Goal: Use online tool/utility: Utilize a website feature to perform a specific function

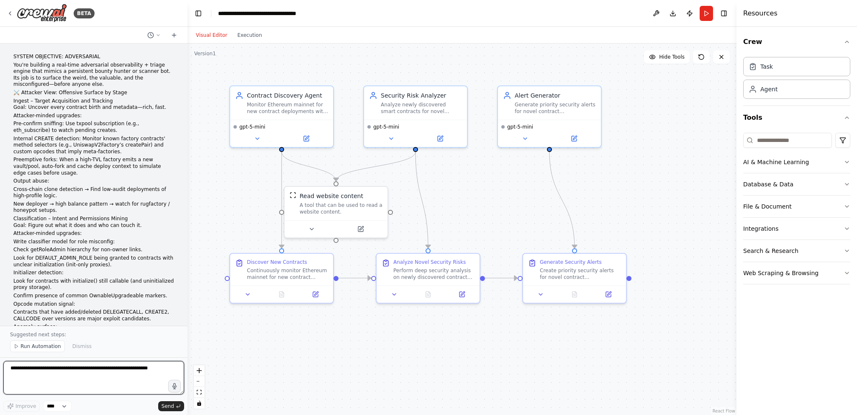
scroll to position [2471, 0]
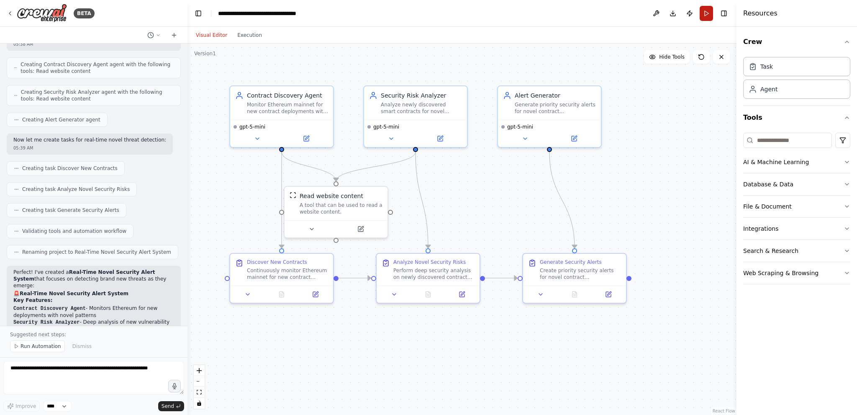
click at [708, 13] on button "Run" at bounding box center [706, 13] width 13 height 15
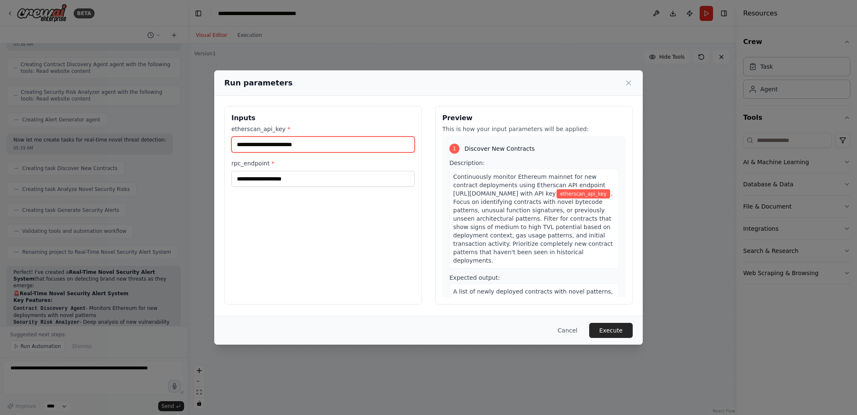
click at [318, 142] on input "etherscan_api_key *" at bounding box center [322, 144] width 183 height 16
click at [280, 146] on input "etherscan_api_key *" at bounding box center [322, 144] width 183 height 16
paste input "**********"
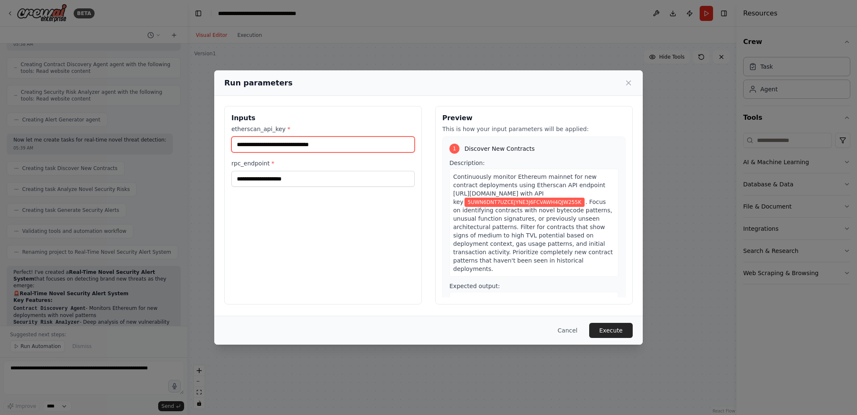
type input "**********"
click at [320, 176] on input "rpc_endpoint *" at bounding box center [322, 179] width 183 height 16
paste input "**********"
type input "**********"
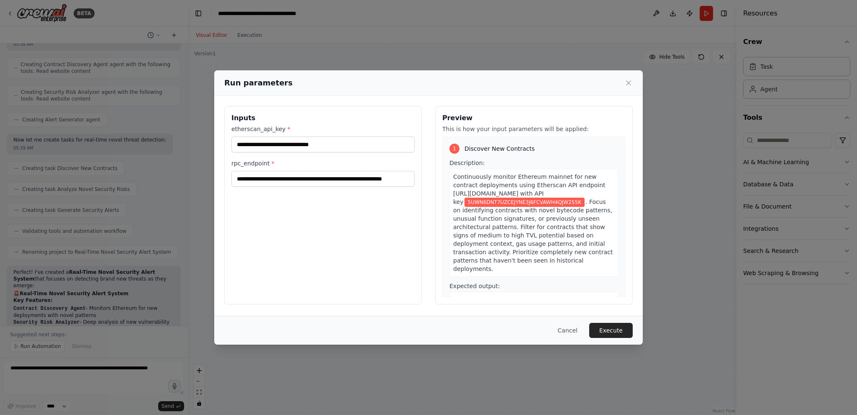
scroll to position [0, 0]
click at [268, 145] on input "**********" at bounding box center [322, 144] width 183 height 16
click at [258, 180] on input "**********" at bounding box center [322, 179] width 183 height 16
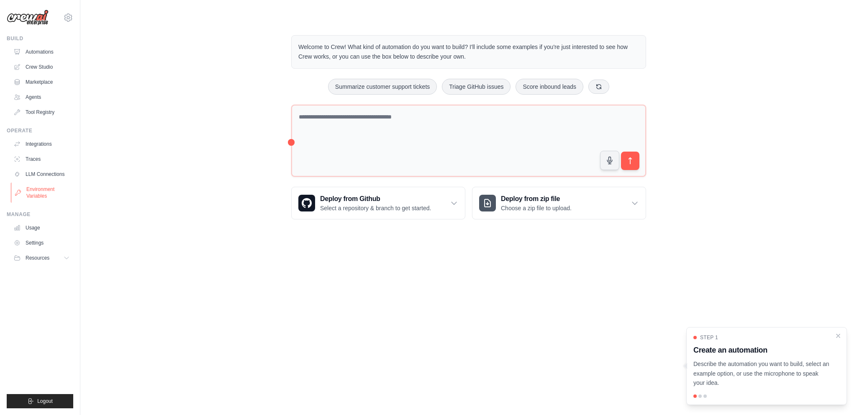
click at [36, 187] on link "Environment Variables" at bounding box center [42, 192] width 63 height 20
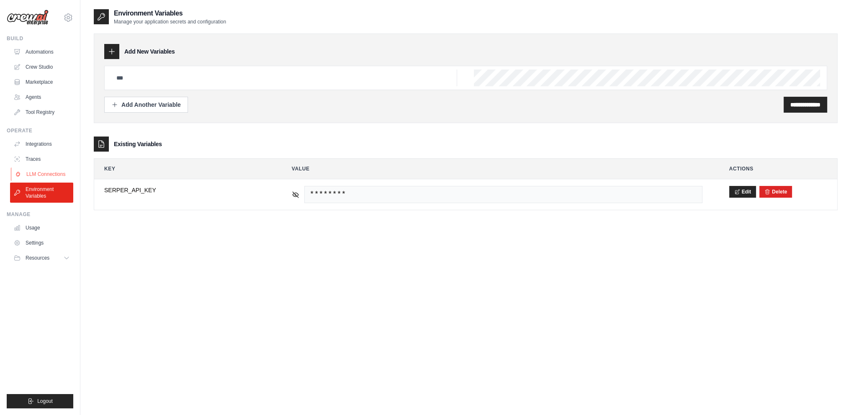
click at [39, 177] on link "LLM Connections" at bounding box center [42, 173] width 63 height 13
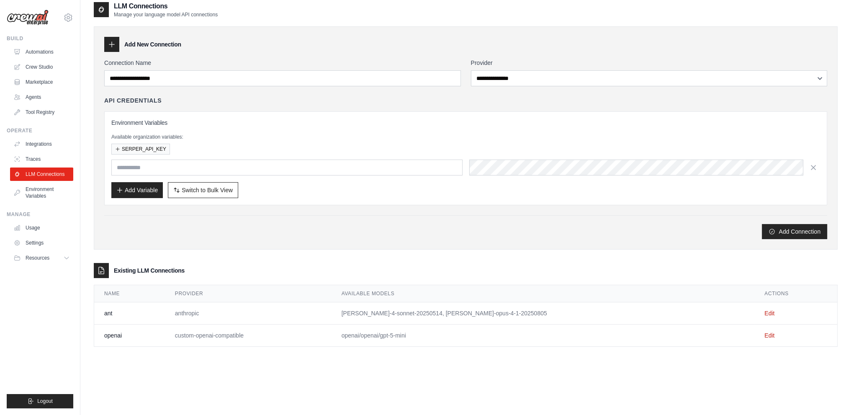
scroll to position [17, 0]
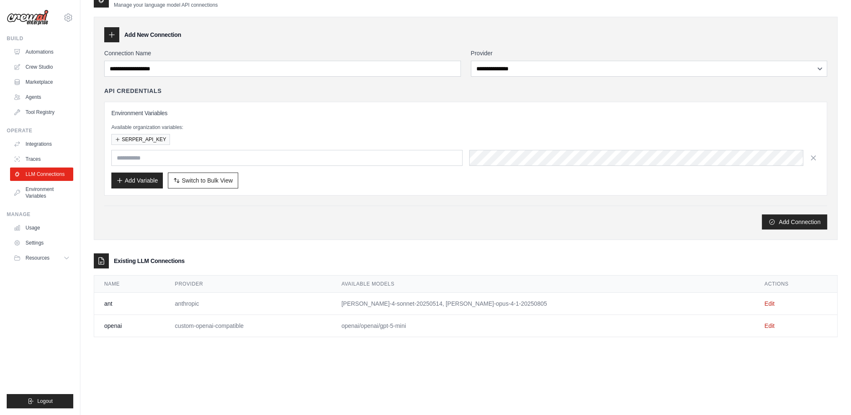
drag, startPoint x: 443, startPoint y: 324, endPoint x: 383, endPoint y: 320, distance: 59.6
click at [383, 320] on td "openai/openai/gpt-5-mini" at bounding box center [542, 326] width 423 height 22
copy td "openai/openai/gpt-5"
drag, startPoint x: 799, startPoint y: 217, endPoint x: 771, endPoint y: 205, distance: 30.9
click at [799, 217] on button "Add Connection" at bounding box center [793, 221] width 65 height 15
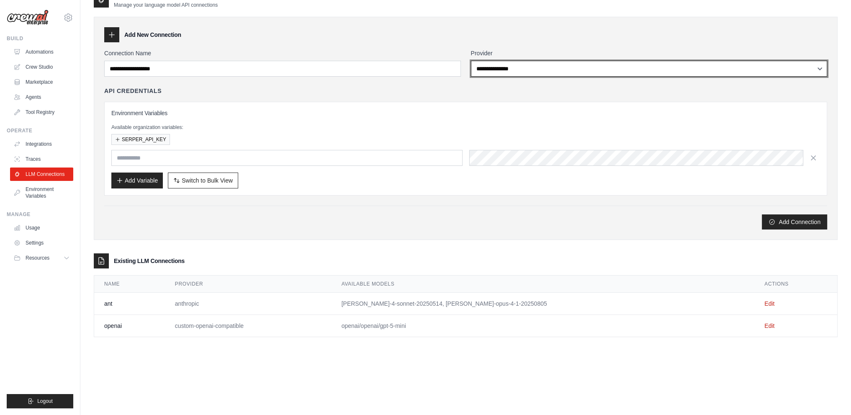
click at [564, 62] on select "**********" at bounding box center [649, 69] width 356 height 16
select select "**********"
click at [471, 61] on select "**********" at bounding box center [649, 69] width 356 height 16
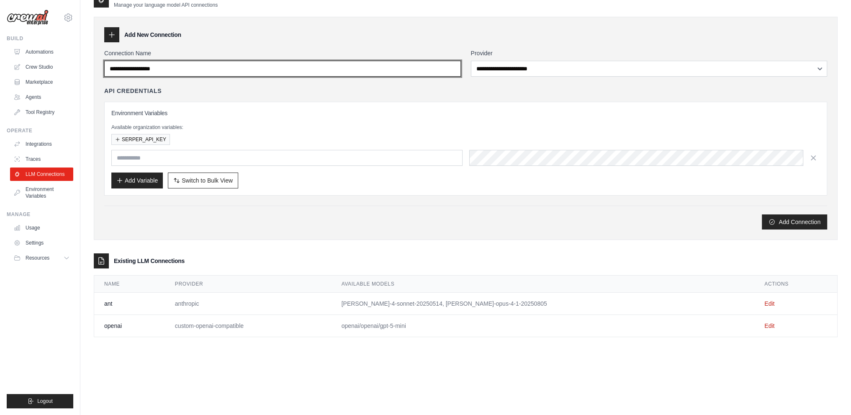
click at [268, 69] on input "Connection Name" at bounding box center [282, 69] width 356 height 16
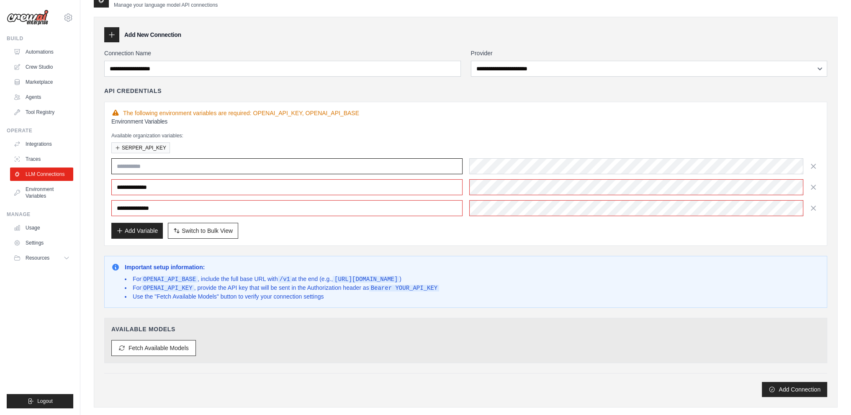
click at [238, 164] on input "text" at bounding box center [286, 166] width 351 height 16
click at [539, 173] on div "**********" at bounding box center [465, 187] width 708 height 58
click at [382, 147] on div "SERPER_API_KEY" at bounding box center [465, 147] width 708 height 11
click at [320, 223] on div "Add Variable Switch to Bulk View Switch to Table View" at bounding box center [465, 231] width 708 height 16
click at [810, 164] on icon "button" at bounding box center [813, 166] width 8 height 8
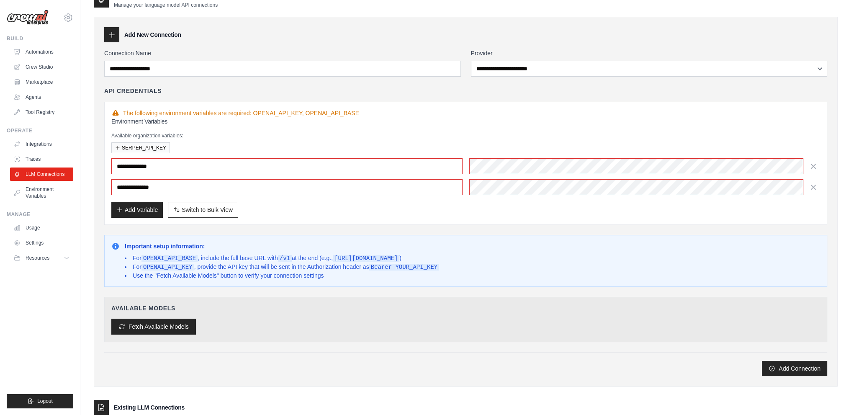
click at [161, 331] on button "Fetch Available Models" at bounding box center [153, 326] width 85 height 16
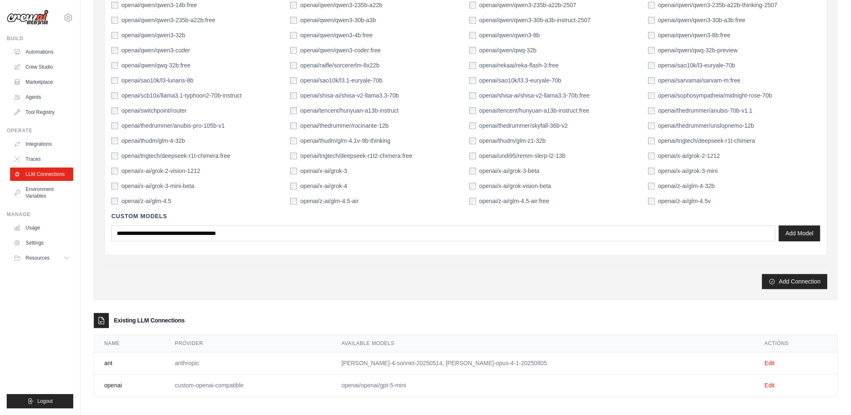
scroll to position [1387, 0]
click at [795, 281] on button "Add Connection" at bounding box center [793, 280] width 65 height 15
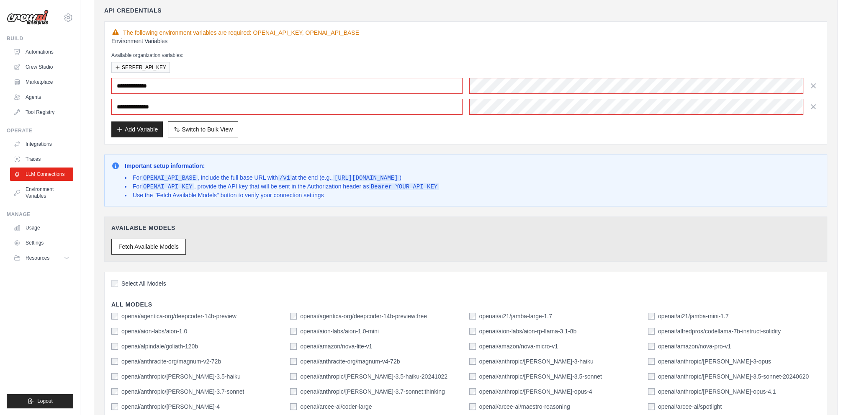
scroll to position [42, 0]
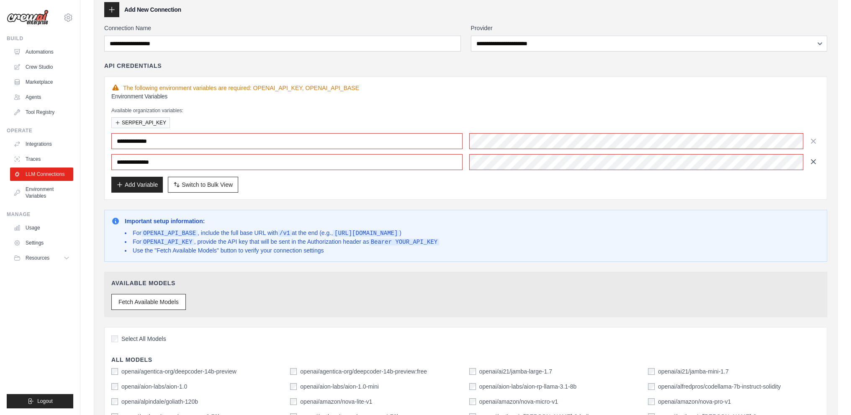
click at [813, 160] on icon "button" at bounding box center [813, 161] width 4 height 4
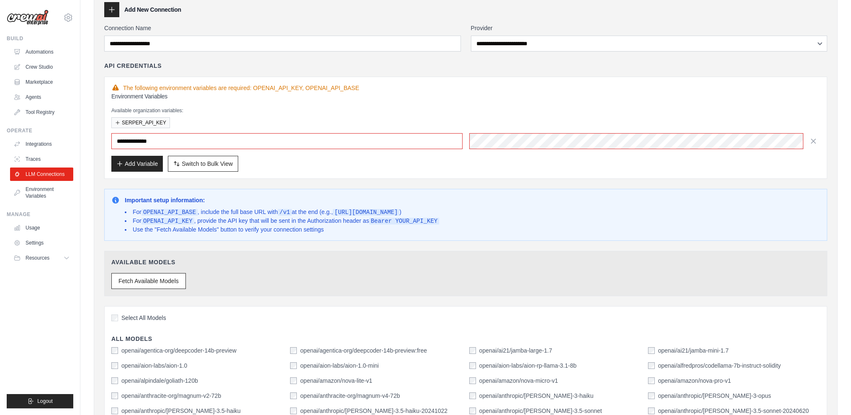
click at [815, 141] on icon "button" at bounding box center [813, 141] width 8 height 8
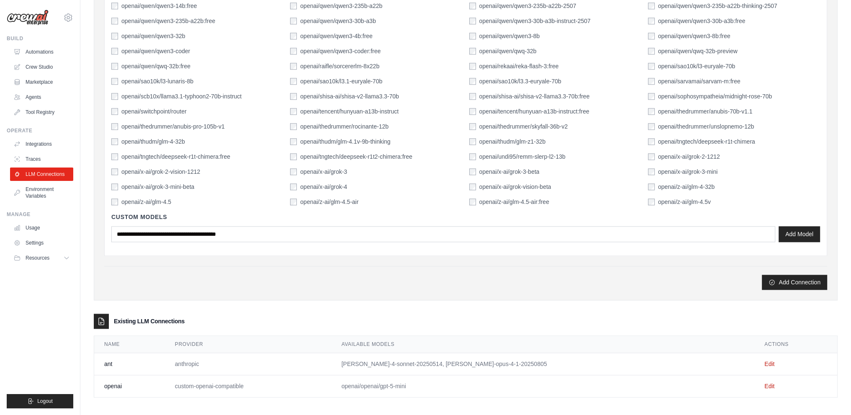
scroll to position [1346, 0]
click at [790, 231] on button "Add Model" at bounding box center [798, 232] width 41 height 16
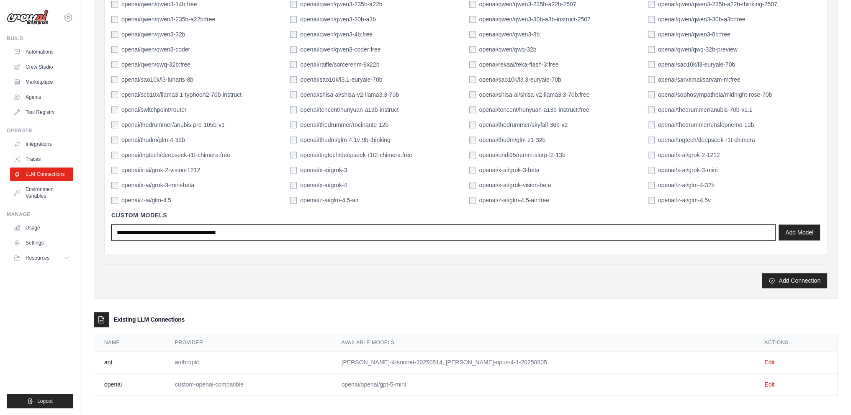
click at [360, 229] on input "text" at bounding box center [443, 232] width 664 height 16
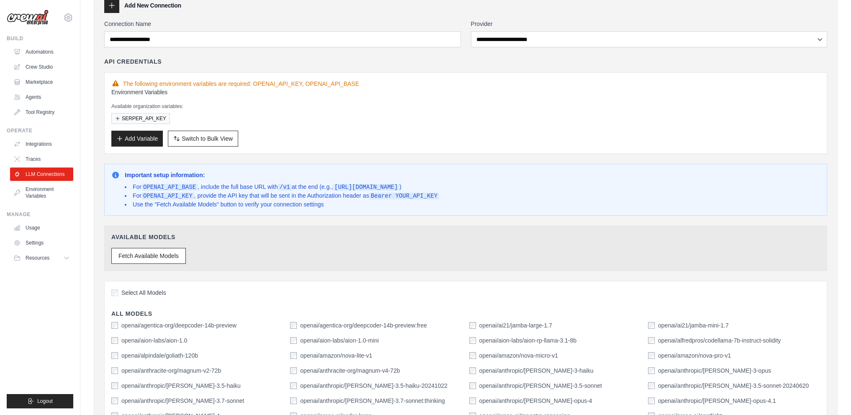
scroll to position [7, 0]
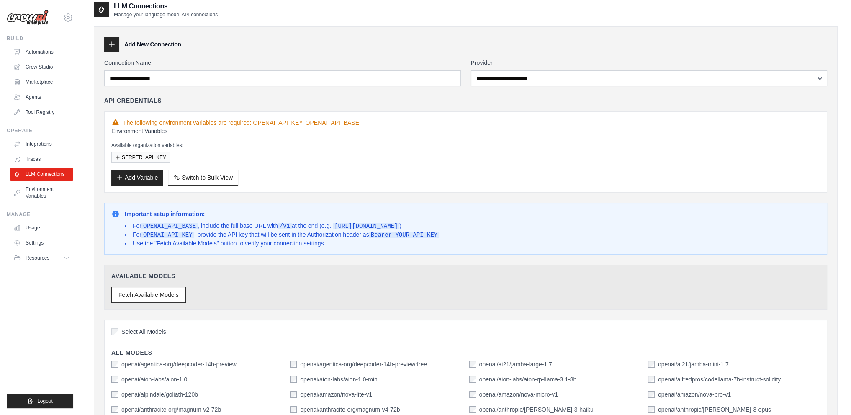
click at [593, 133] on h3 "Environment Variables" at bounding box center [465, 131] width 708 height 8
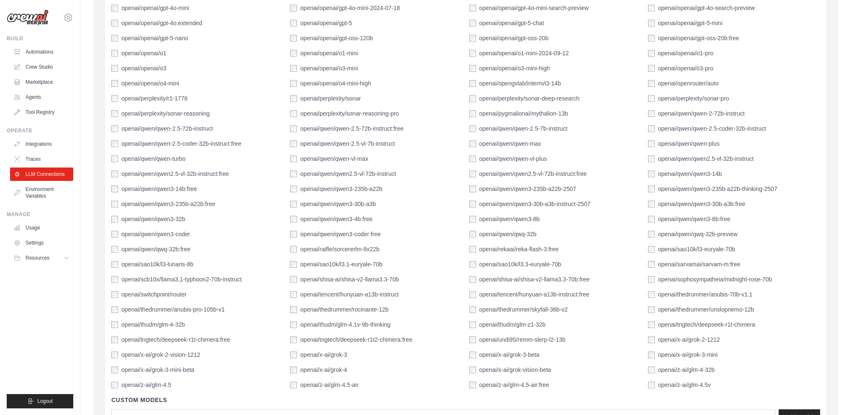
scroll to position [1137, 0]
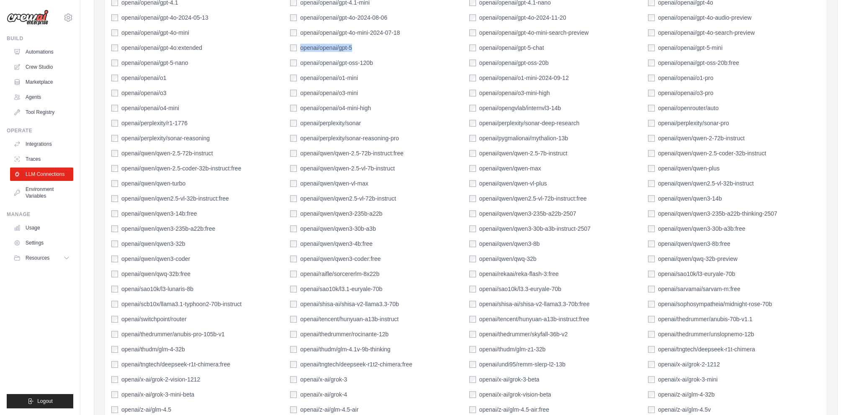
drag, startPoint x: 365, startPoint y: 46, endPoint x: 301, endPoint y: 46, distance: 64.0
click at [301, 46] on div "openai/openai/gpt-5" at bounding box center [376, 48] width 172 height 8
copy label "openai/openai/gpt-5"
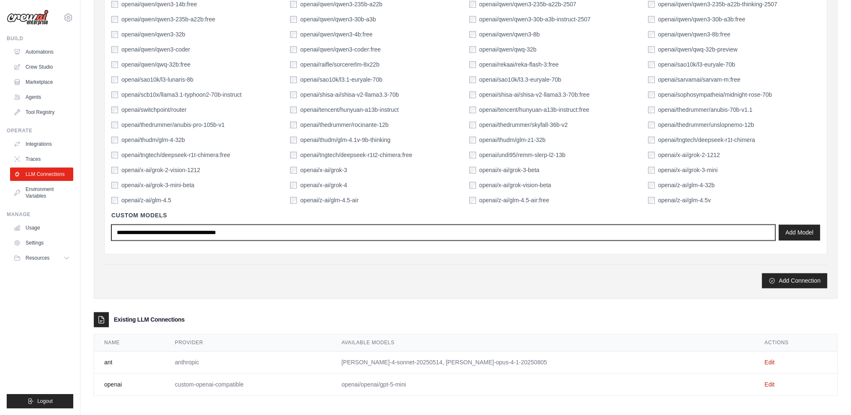
click at [431, 231] on input "text" at bounding box center [443, 232] width 664 height 16
paste input "**********"
type input "**********"
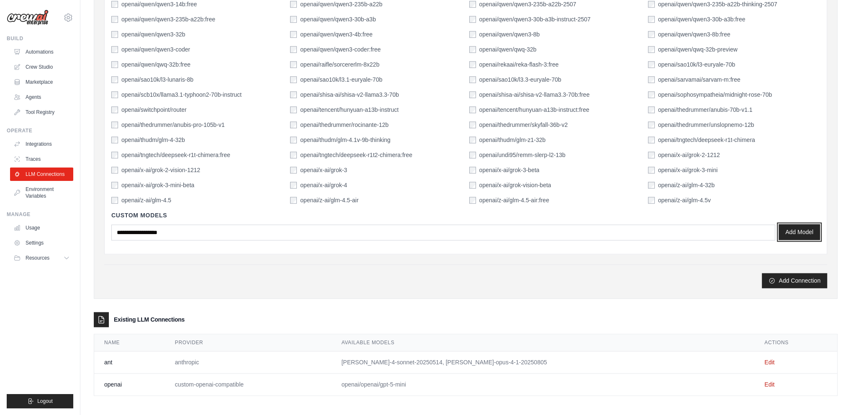
click at [788, 232] on button "Add Model" at bounding box center [798, 232] width 41 height 16
click at [804, 282] on button "Add Connection" at bounding box center [793, 279] width 65 height 15
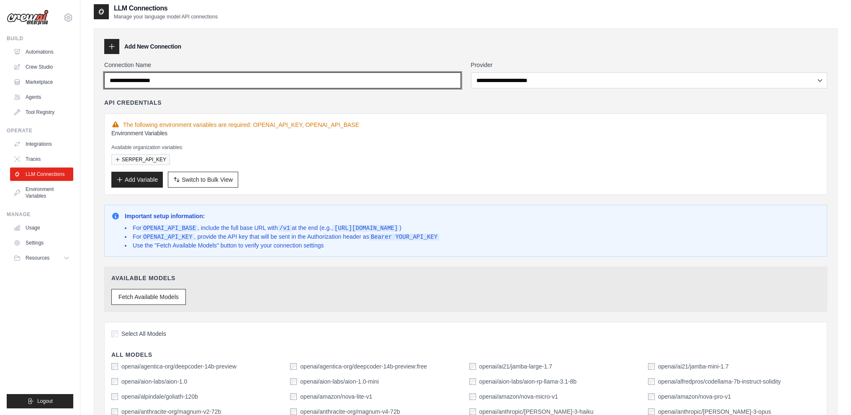
scroll to position [0, 0]
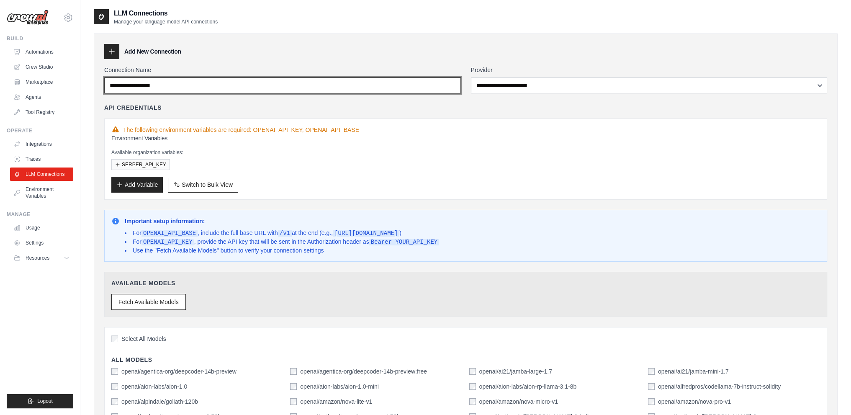
click at [177, 85] on input "Connection Name" at bounding box center [282, 85] width 356 height 16
type input "****"
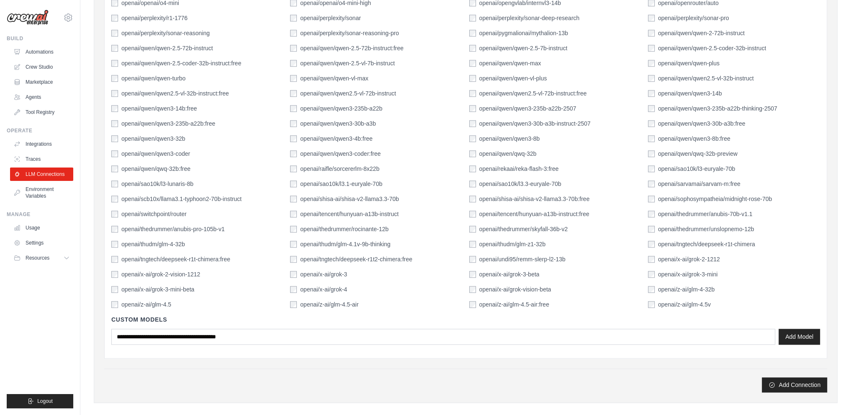
scroll to position [1346, 0]
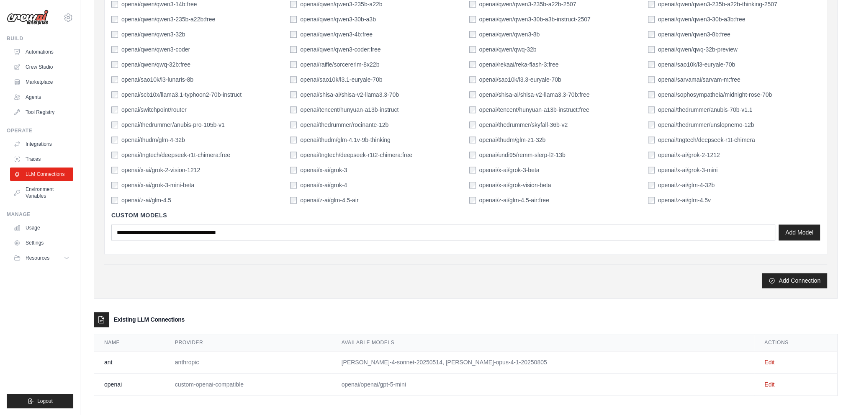
drag, startPoint x: 341, startPoint y: 161, endPoint x: 499, endPoint y: 429, distance: 310.8
click at [777, 281] on button "Add Connection" at bounding box center [793, 279] width 65 height 15
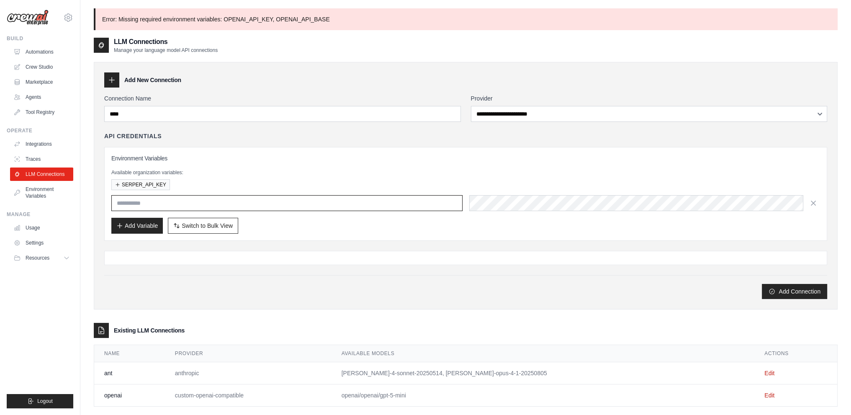
click at [372, 201] on input "text" at bounding box center [286, 203] width 351 height 16
click at [815, 201] on icon "button" at bounding box center [813, 203] width 8 height 8
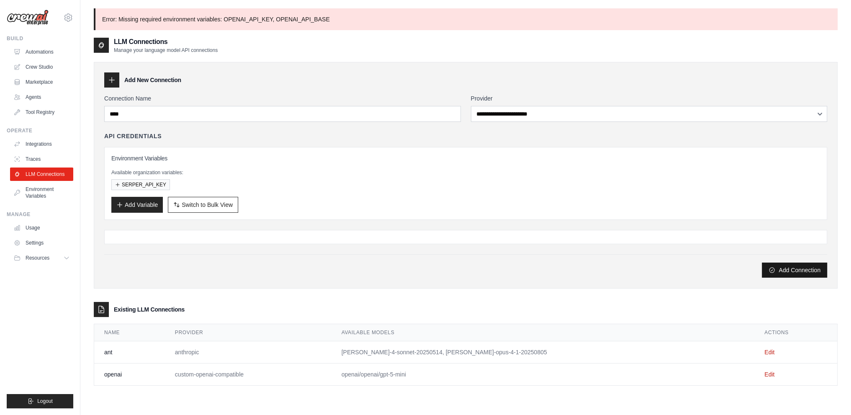
click at [795, 271] on button "Add Connection" at bounding box center [793, 269] width 65 height 15
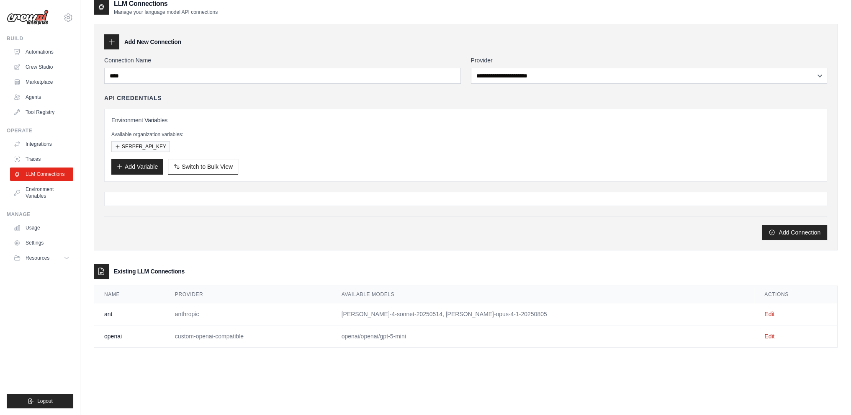
scroll to position [45, 0]
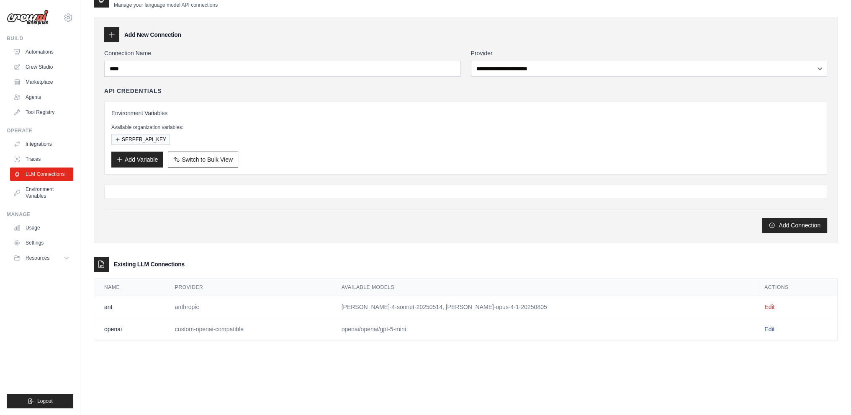
click at [764, 328] on link "Edit" at bounding box center [769, 329] width 10 height 7
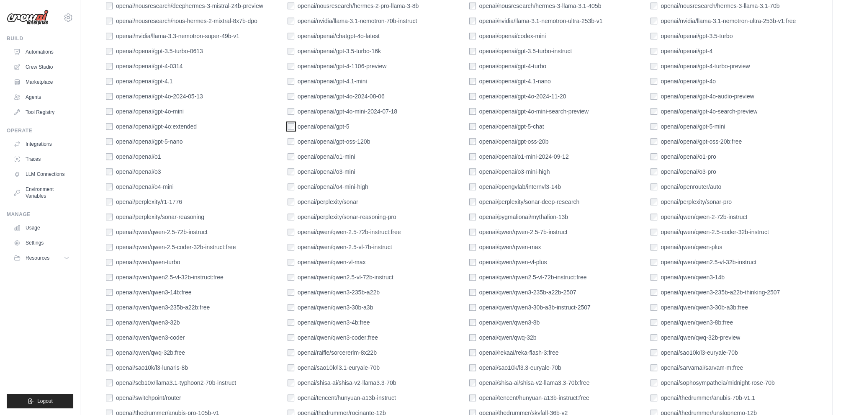
scroll to position [1168, 0]
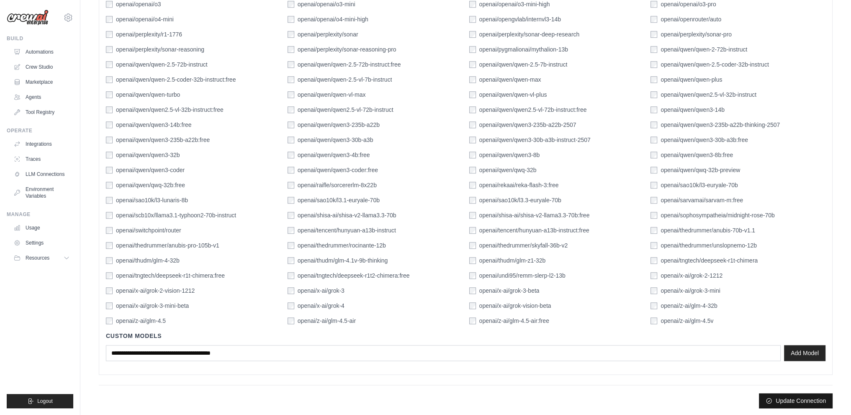
drag, startPoint x: 802, startPoint y: 398, endPoint x: 771, endPoint y: 396, distance: 30.6
click at [801, 398] on button "Update Connection" at bounding box center [796, 400] width 74 height 15
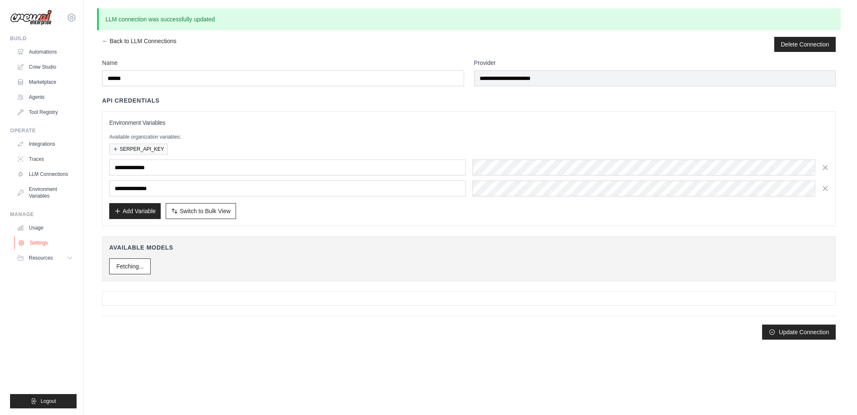
scroll to position [0, 0]
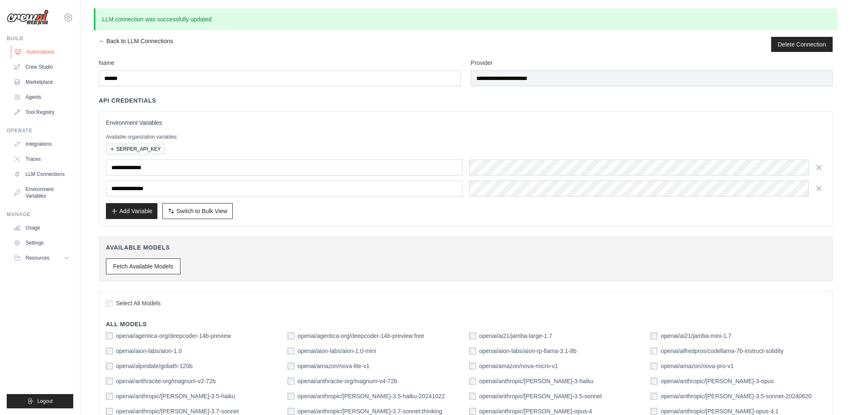
click at [49, 53] on link "Automations" at bounding box center [42, 51] width 63 height 13
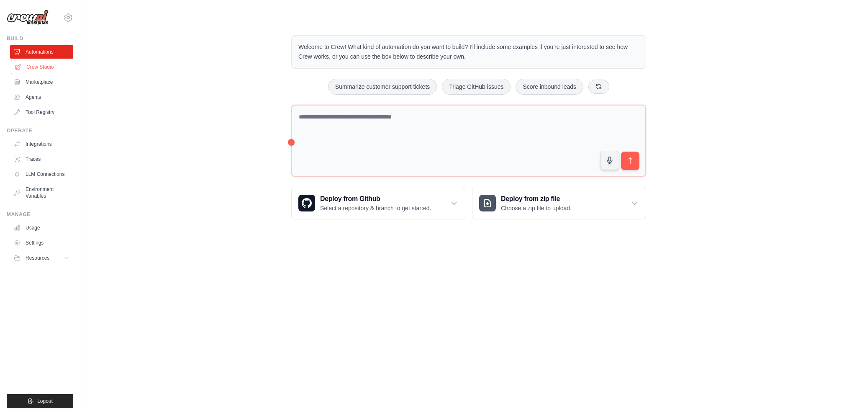
click at [60, 67] on link "Crew Studio" at bounding box center [42, 66] width 63 height 13
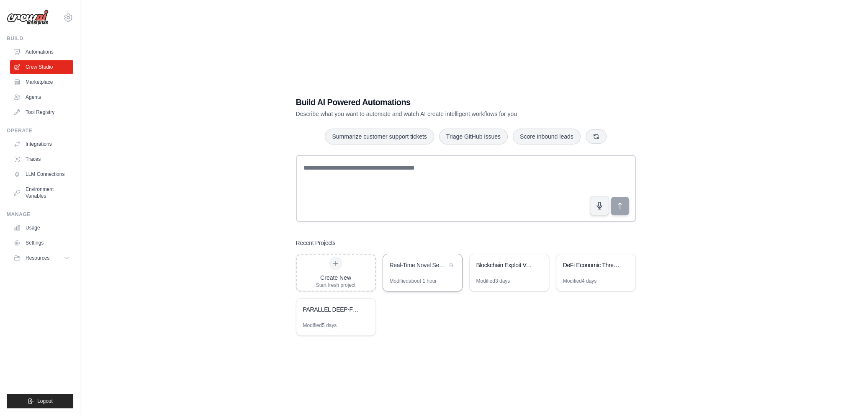
click at [422, 273] on div "Real-Time Novel Security Alert System" at bounding box center [422, 265] width 79 height 23
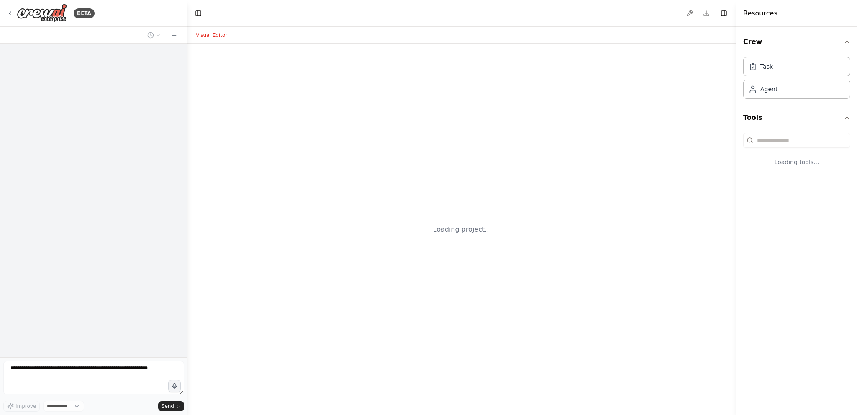
select select "****"
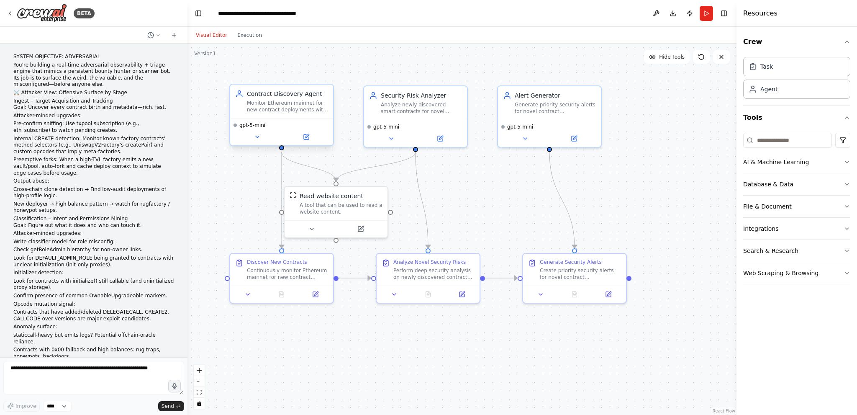
scroll to position [2440, 0]
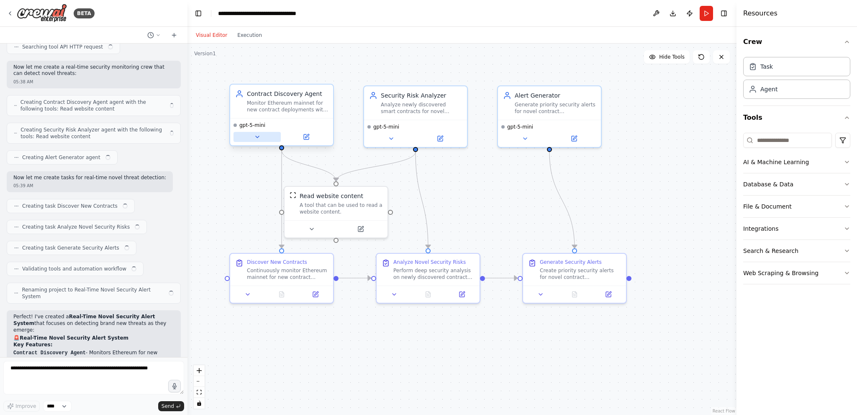
click at [256, 136] on icon at bounding box center [257, 137] width 3 height 2
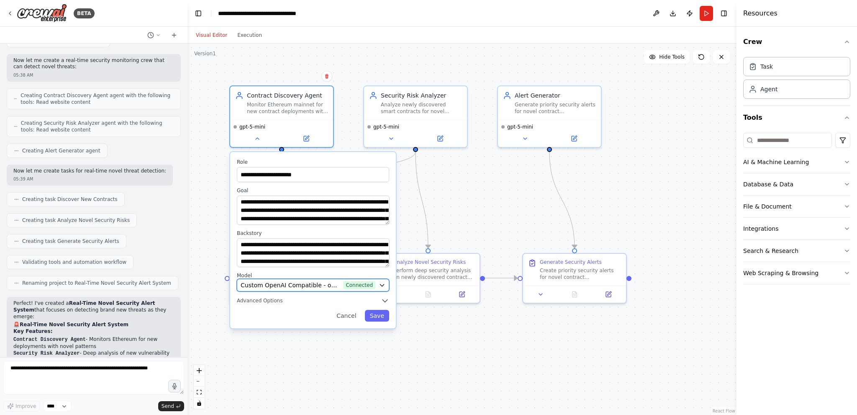
click at [358, 286] on span "Connected" at bounding box center [359, 285] width 32 height 8
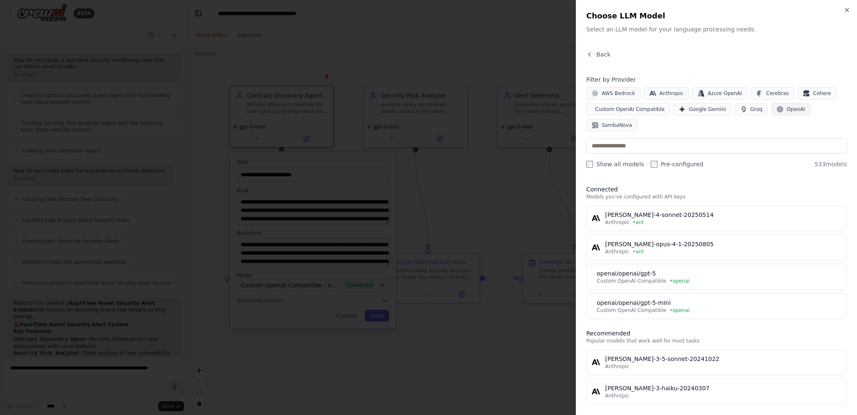
click at [787, 109] on span "OpenAI" at bounding box center [796, 109] width 18 height 7
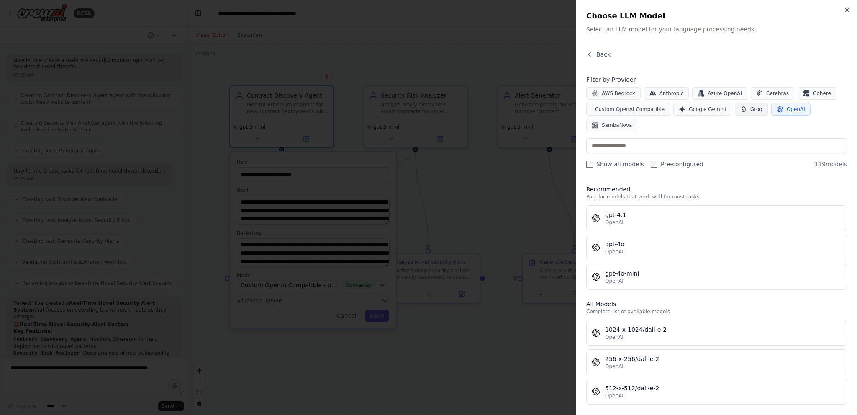
click at [771, 107] on button "OpenAI" at bounding box center [790, 109] width 39 height 13
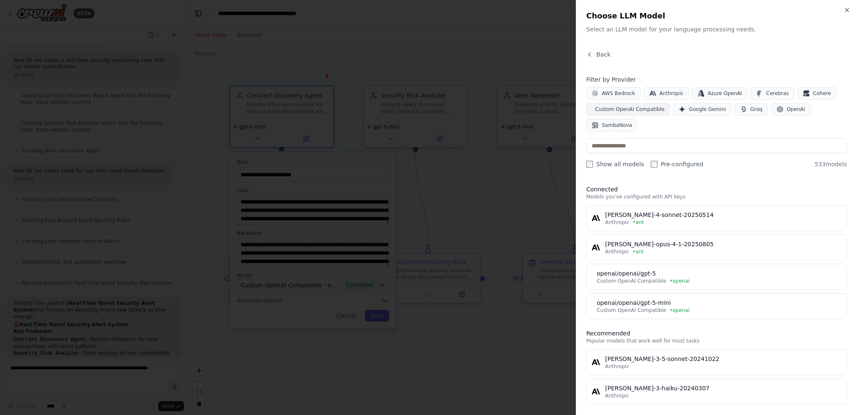
click at [642, 112] on button "Custom OpenAI Compatible" at bounding box center [628, 109] width 84 height 13
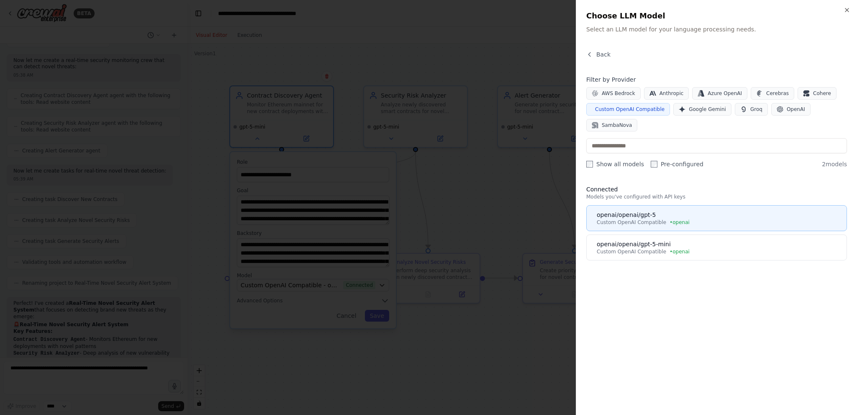
click at [647, 210] on div "openai/openai/gpt-5" at bounding box center [719, 214] width 245 height 8
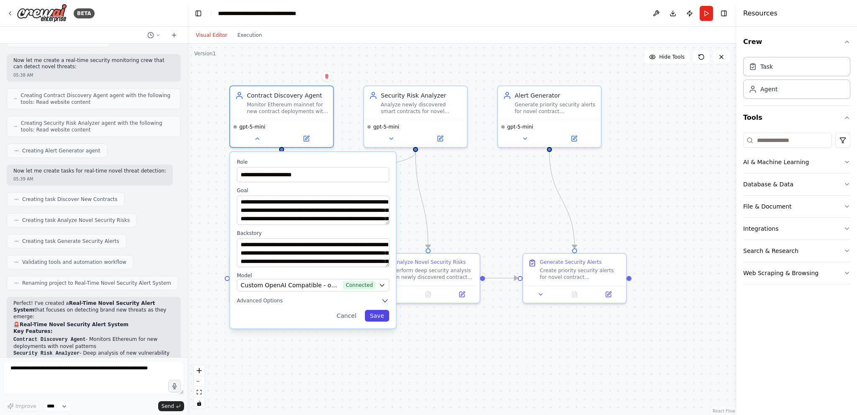
click at [380, 318] on button "Save" at bounding box center [377, 316] width 24 height 12
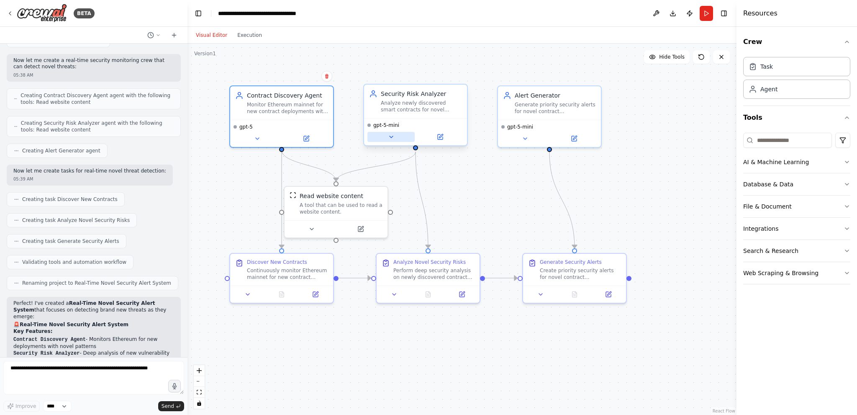
click at [390, 137] on icon at bounding box center [391, 136] width 7 height 7
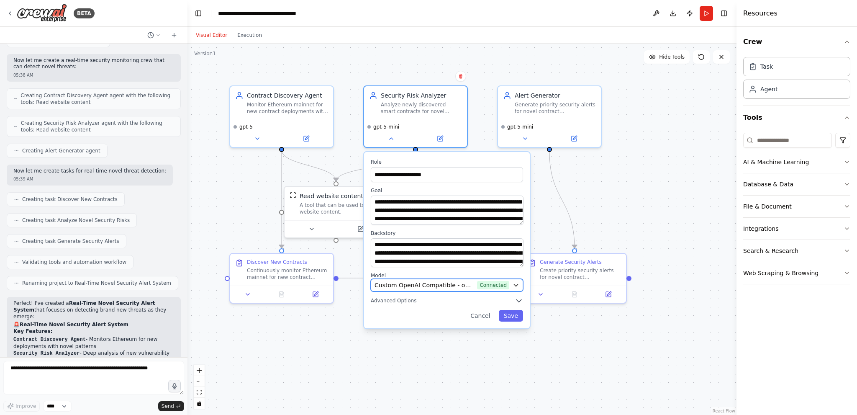
click at [508, 288] on span "Connected" at bounding box center [493, 285] width 32 height 8
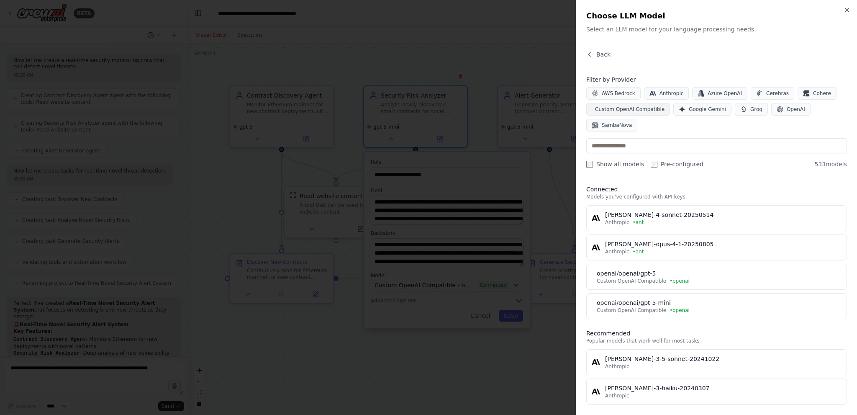
click at [620, 110] on span "Custom OpenAI Compatible" at bounding box center [629, 109] width 69 height 7
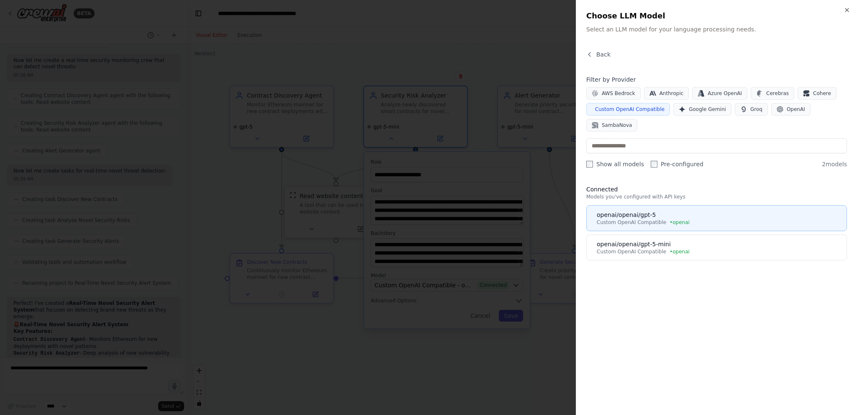
click at [639, 210] on div "openai/openai/gpt-5" at bounding box center [719, 214] width 245 height 8
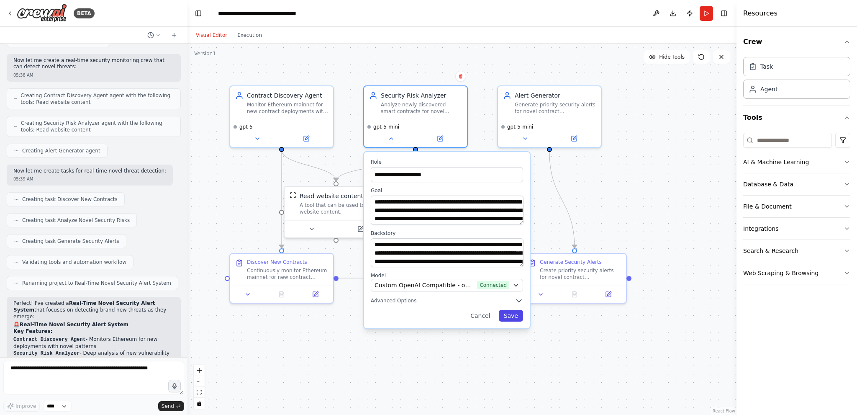
click at [510, 318] on button "Save" at bounding box center [511, 316] width 24 height 12
click at [514, 312] on button "Save" at bounding box center [511, 316] width 24 height 12
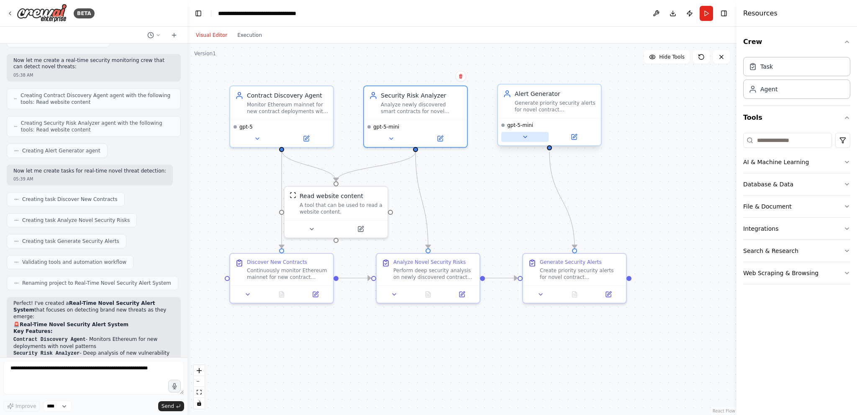
click at [524, 137] on icon at bounding box center [524, 137] width 3 height 2
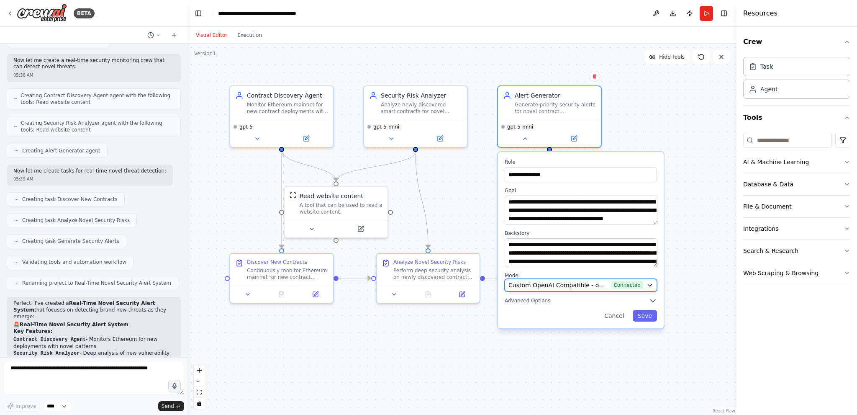
click at [561, 281] on span "Custom OpenAI Compatible - openai/openai/gpt-5-mini (openai)" at bounding box center [557, 285] width 99 height 8
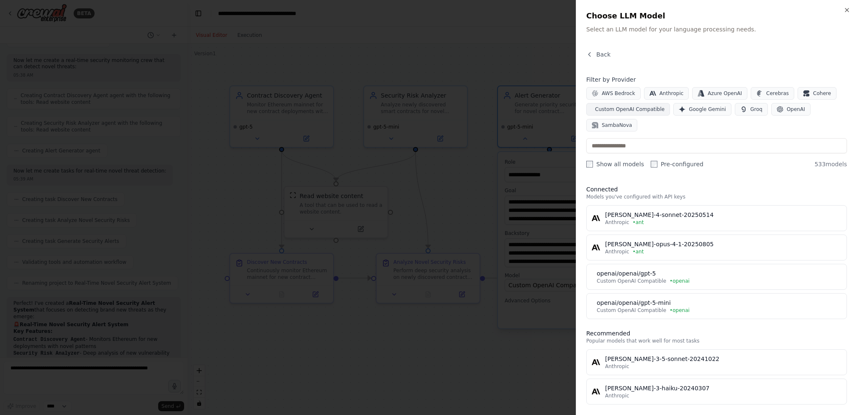
click at [619, 113] on button "Custom OpenAI Compatible" at bounding box center [628, 109] width 84 height 13
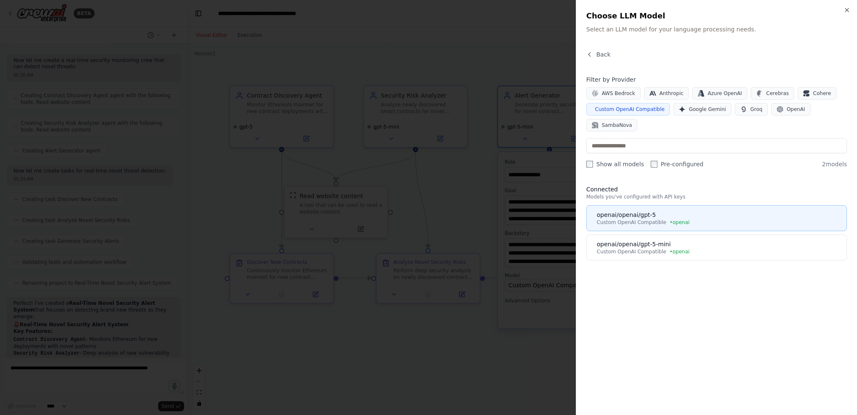
click at [633, 210] on div "openai/openai/gpt-5" at bounding box center [719, 214] width 245 height 8
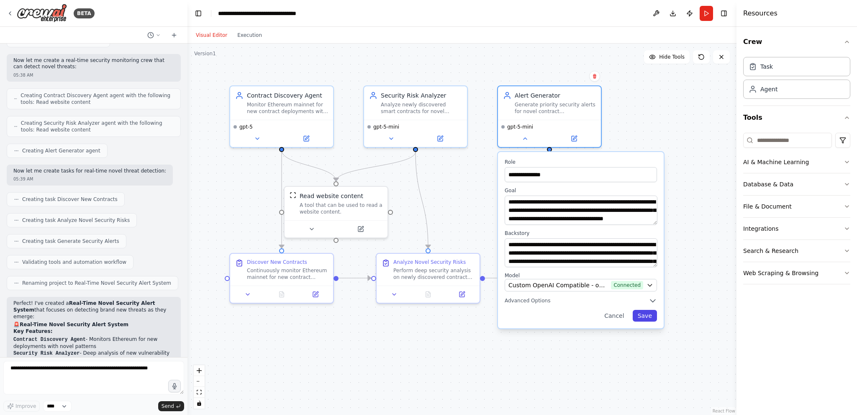
click at [648, 313] on button "Save" at bounding box center [645, 316] width 24 height 12
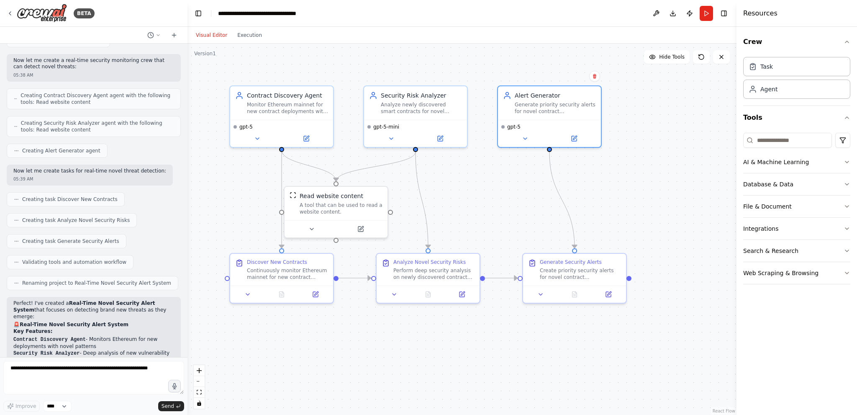
click at [705, 12] on button "Run" at bounding box center [706, 13] width 13 height 15
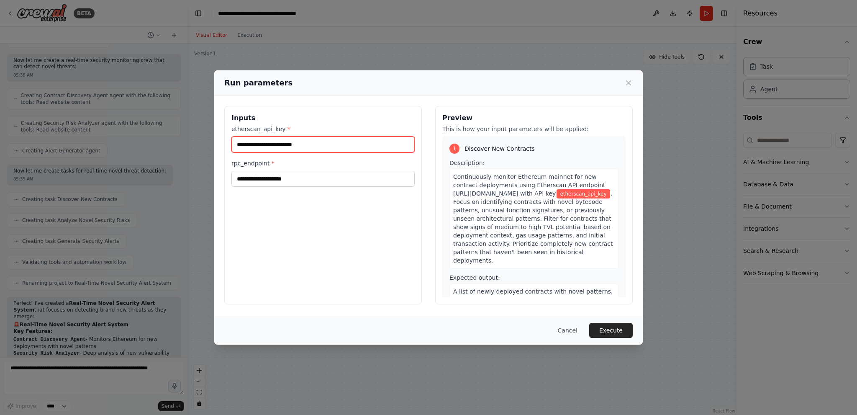
click at [291, 144] on input "etherscan_api_key *" at bounding box center [322, 144] width 183 height 16
paste input "**********"
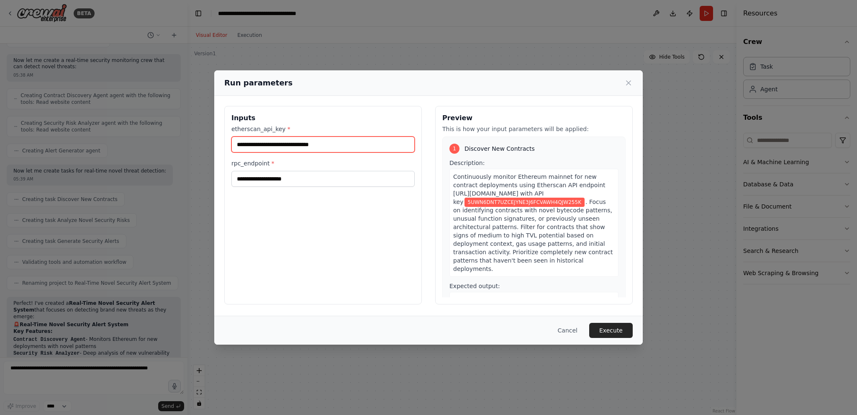
type input "**********"
click at [301, 181] on input "rpc_endpoint *" at bounding box center [322, 179] width 183 height 16
paste input "**********"
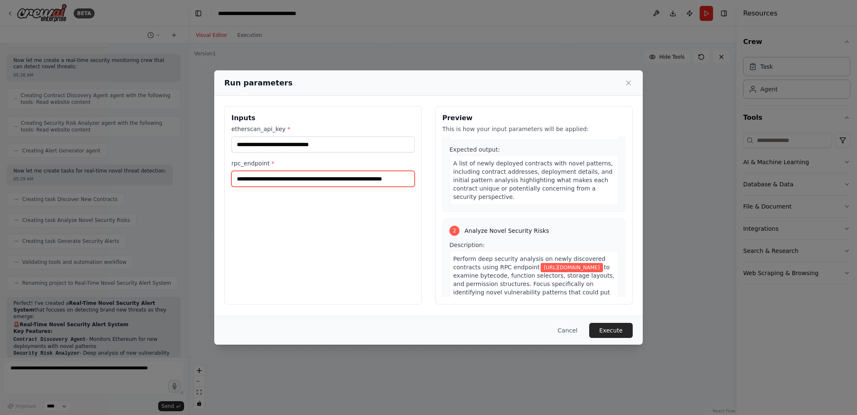
scroll to position [126, 0]
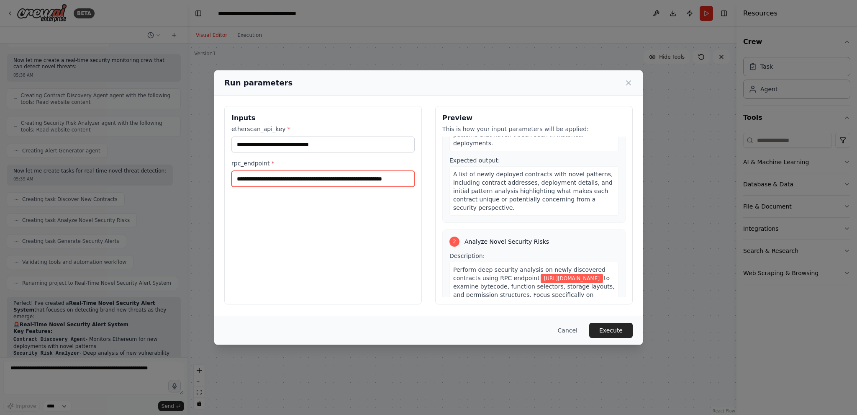
type input "**********"
click at [617, 333] on button "Execute" at bounding box center [611, 330] width 44 height 15
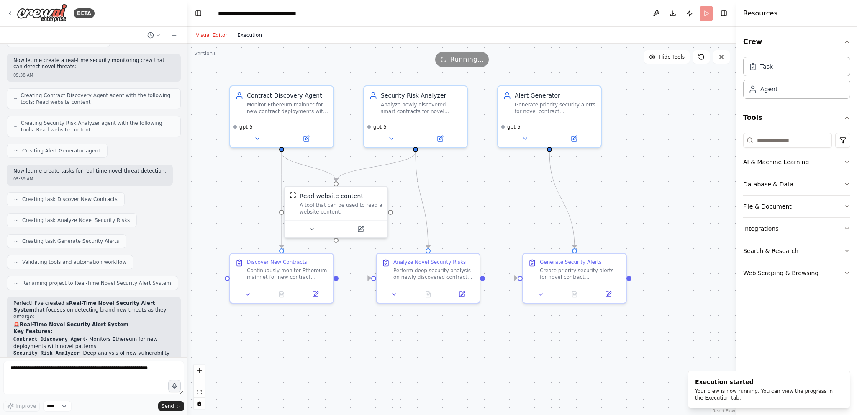
click at [246, 37] on button "Execution" at bounding box center [249, 35] width 35 height 10
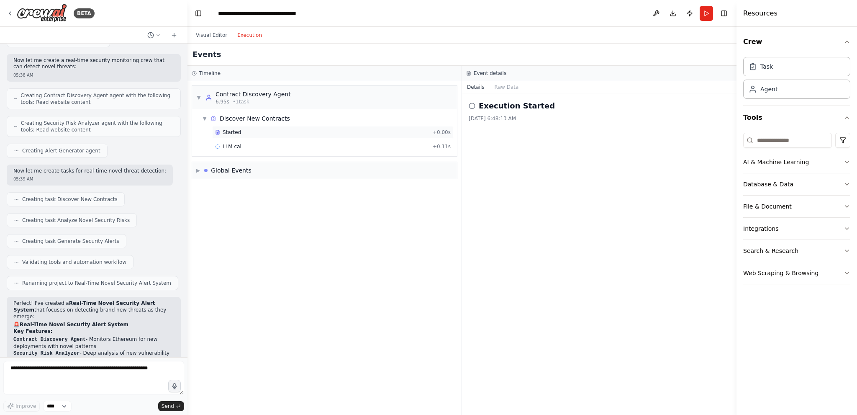
click at [231, 132] on span "Started" at bounding box center [232, 132] width 18 height 7
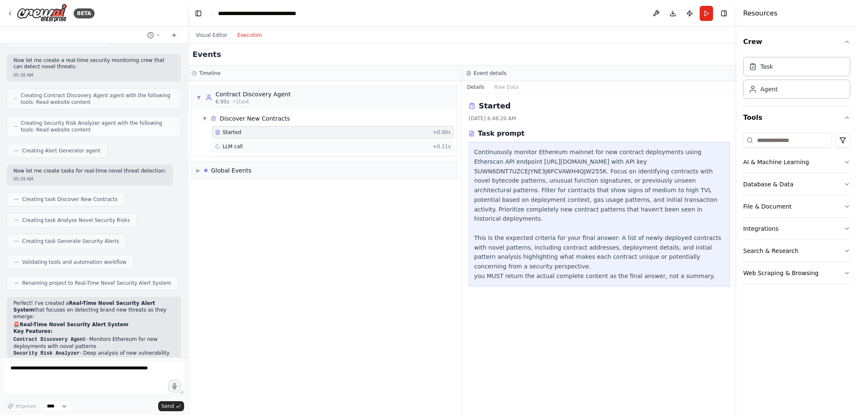
click at [282, 146] on div "LLM call + 0.11s" at bounding box center [333, 146] width 236 height 7
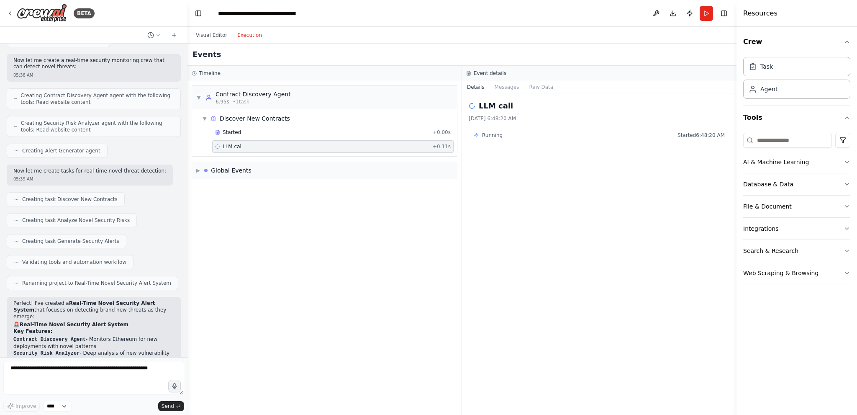
click at [273, 70] on div "Timeline" at bounding box center [325, 73] width 266 height 7
click at [265, 94] on div "Contract Discovery Agent" at bounding box center [252, 94] width 75 height 8
click at [263, 96] on div "Contract Discovery Agent" at bounding box center [252, 94] width 75 height 8
click at [229, 177] on div "▶ Global Events" at bounding box center [324, 170] width 265 height 17
click at [213, 34] on button "Visual Editor" at bounding box center [211, 35] width 41 height 10
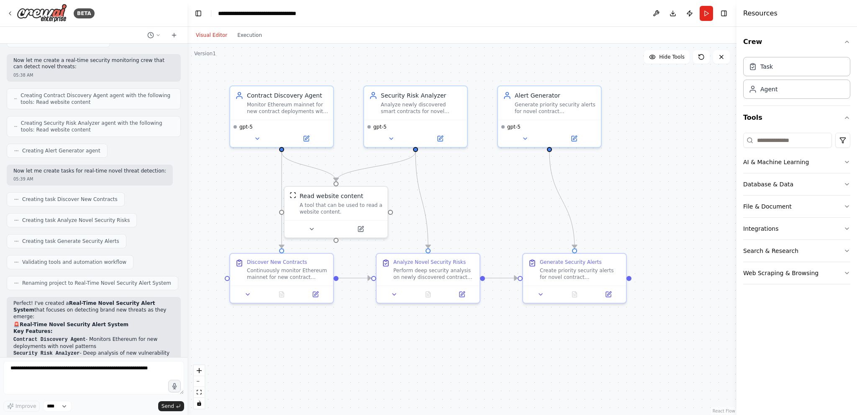
click at [248, 28] on div "Visual Editor Execution" at bounding box center [229, 35] width 76 height 17
click at [240, 36] on button "Execution" at bounding box center [249, 35] width 35 height 10
